Goal: Task Accomplishment & Management: Manage account settings

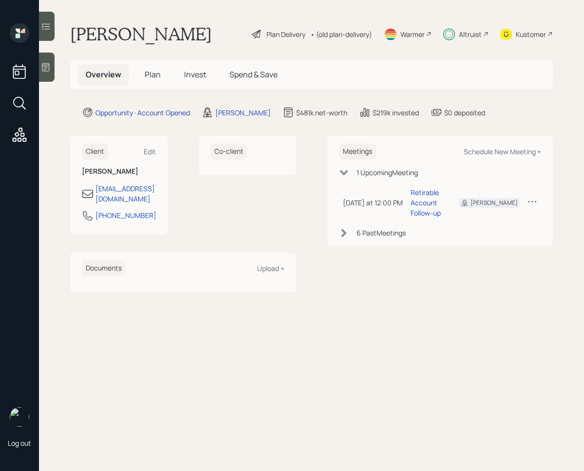
click at [197, 79] on span "Invest" at bounding box center [195, 74] width 22 height 11
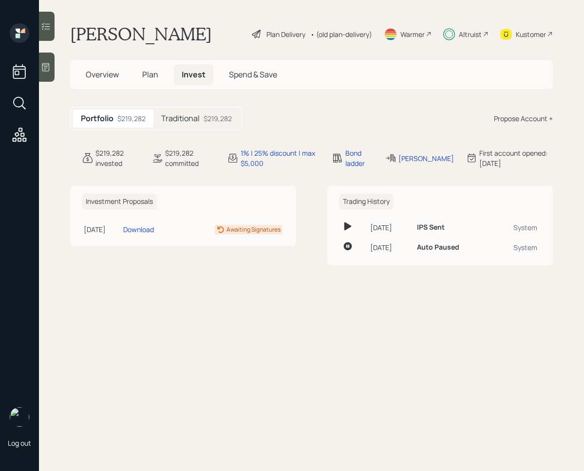
click at [52, 30] on div at bounding box center [47, 26] width 16 height 29
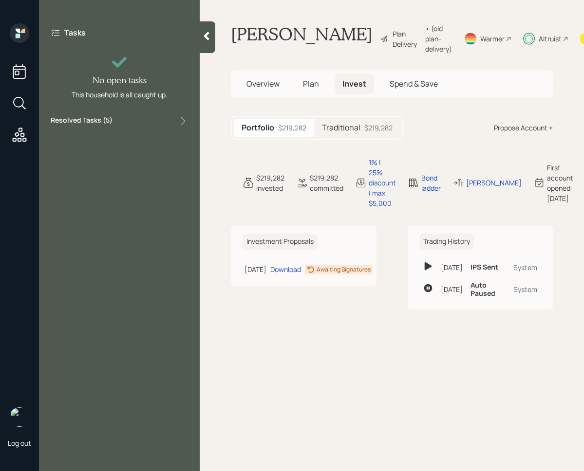
click at [161, 124] on div "Resolved Tasks ( 5 )" at bounding box center [119, 121] width 137 height 12
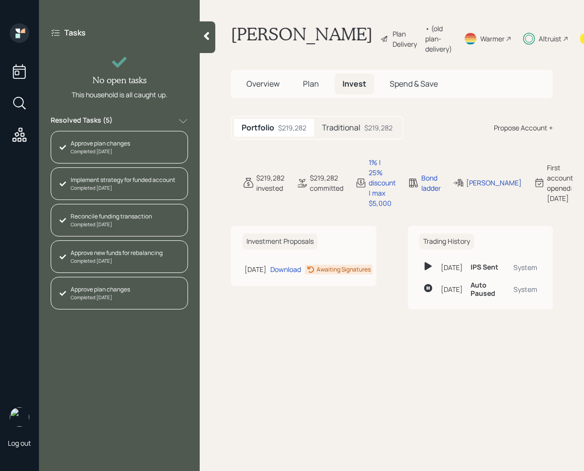
click at [339, 132] on h5 "Traditional" at bounding box center [341, 127] width 38 height 9
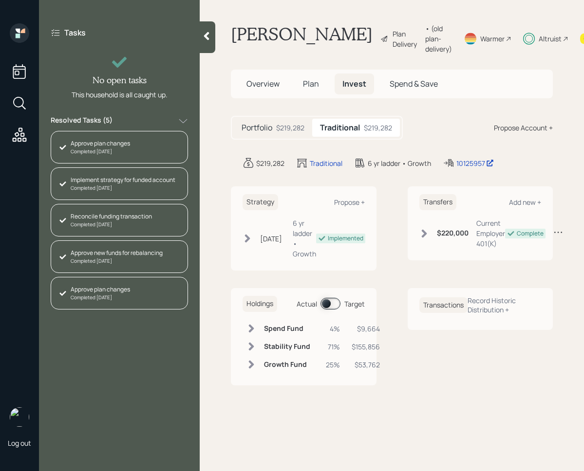
click at [324, 309] on span at bounding box center [330, 304] width 20 height 12
click at [311, 98] on div "Overview Plan Invest Spend & Save" at bounding box center [392, 84] width 322 height 29
click at [311, 89] on span "Plan" at bounding box center [311, 83] width 16 height 11
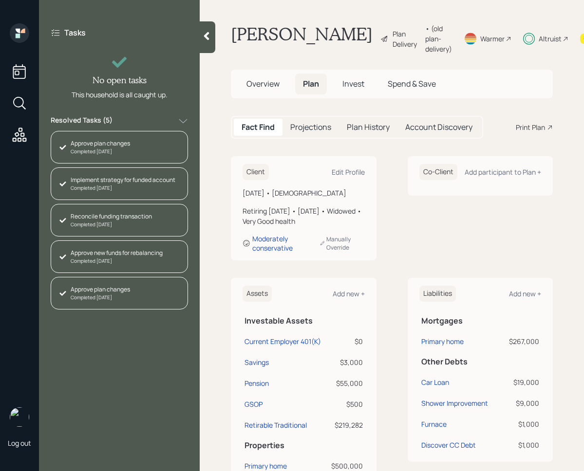
click at [337, 94] on h5 "Invest" at bounding box center [353, 84] width 37 height 21
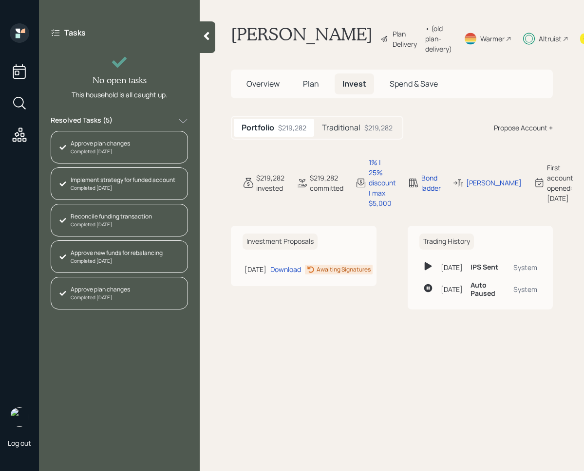
click at [346, 132] on h5 "Traditional" at bounding box center [341, 127] width 38 height 9
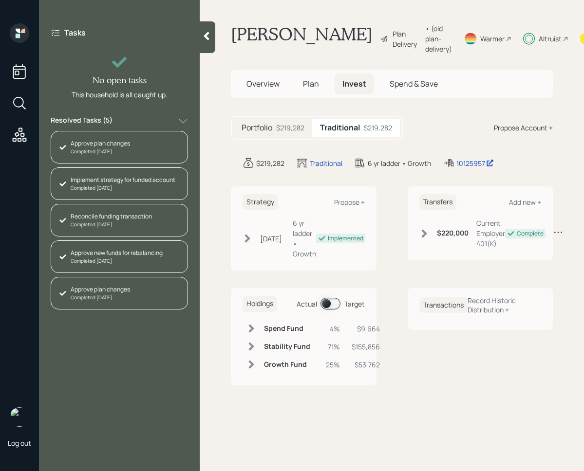
click at [329, 307] on span at bounding box center [330, 304] width 20 height 12
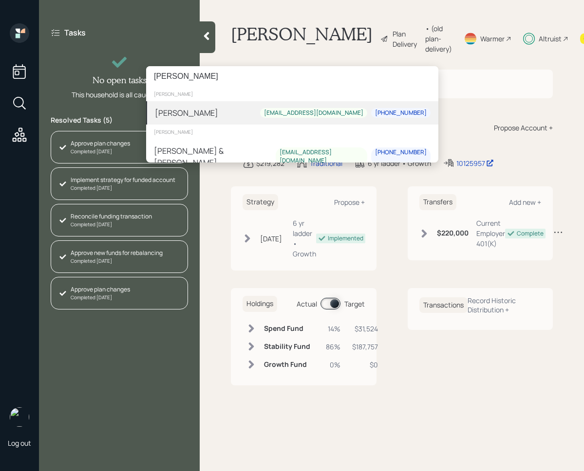
type input "[PERSON_NAME]"
